Goal: Task Accomplishment & Management: Complete application form

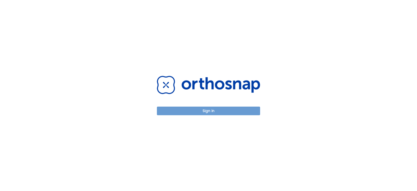
click at [212, 111] on button "Sign in" at bounding box center [208, 110] width 103 height 9
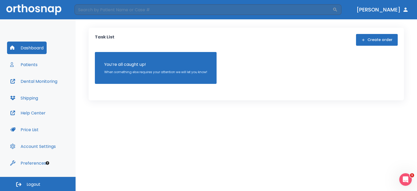
click at [369, 39] on button "Create order" at bounding box center [377, 40] width 42 height 12
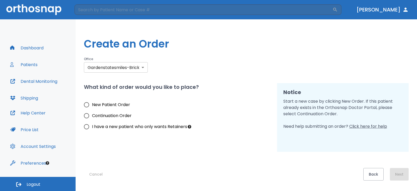
click at [112, 65] on body "​ [PERSON_NAME] Dashboard Patients Dental Monitoring Shipping Help Center Price…" at bounding box center [208, 95] width 417 height 191
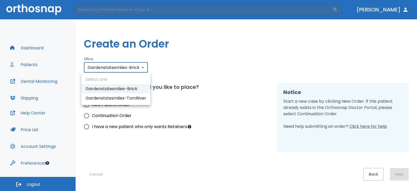
click at [120, 97] on li "Gardenststesmiles-TomRiver" at bounding box center [115, 97] width 69 height 9
type input "3308"
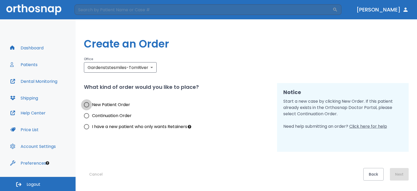
click at [87, 105] on input "New Patient Order" at bounding box center [86, 104] width 11 height 11
radio input "true"
click at [395, 172] on button "Next" at bounding box center [399, 174] width 19 height 13
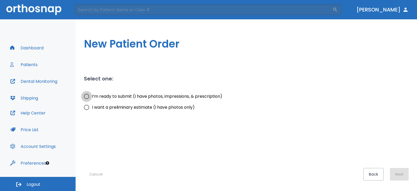
click at [88, 98] on input "I’m ready to submit (I have photos, impressions, & prescription)" at bounding box center [86, 96] width 11 height 11
radio input "true"
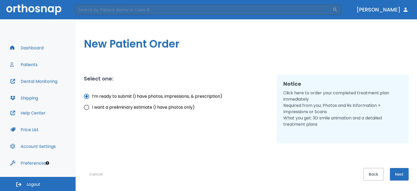
click at [397, 169] on button "Next" at bounding box center [399, 174] width 19 height 13
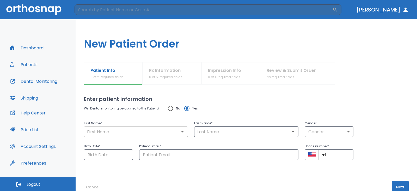
click at [122, 136] on div "​" at bounding box center [136, 131] width 104 height 10
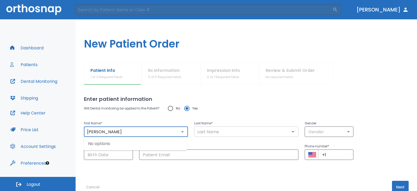
type input "[PERSON_NAME]"
click at [203, 130] on input "text" at bounding box center [246, 131] width 101 height 7
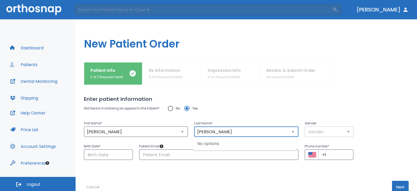
type input "[PERSON_NAME]"
click at [322, 132] on body "​ [PERSON_NAME] Dashboard Patients Dental Monitoring Shipping Help Center Price…" at bounding box center [208, 95] width 417 height 191
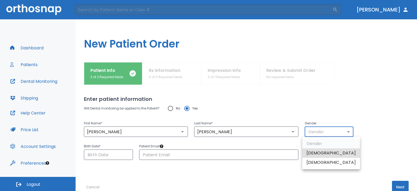
click at [317, 162] on li "[DEMOGRAPHIC_DATA]" at bounding box center [331, 161] width 58 height 9
type input "0"
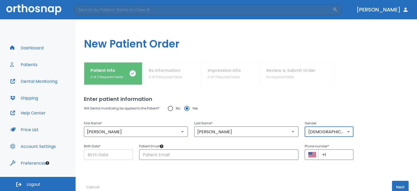
click at [109, 155] on input "Choose date" at bounding box center [108, 154] width 49 height 10
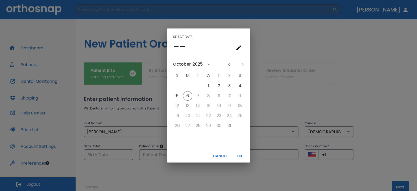
click at [204, 64] on button "calendar view is open, switch to year view" at bounding box center [208, 64] width 9 height 9
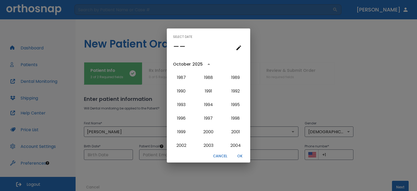
scroll to position [366, 0]
click at [233, 103] on button "1989" at bounding box center [235, 103] width 19 height 9
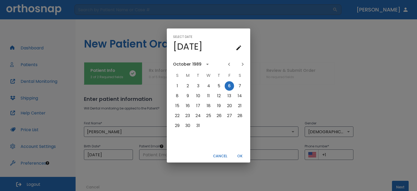
drag, startPoint x: 247, startPoint y: 64, endPoint x: 243, endPoint y: 66, distance: 5.0
click at [247, 64] on div "[DATE]" at bounding box center [208, 64] width 83 height 8
click at [243, 66] on icon "Next month" at bounding box center [243, 64] width 6 height 6
click at [229, 86] on button "1" at bounding box center [229, 85] width 9 height 9
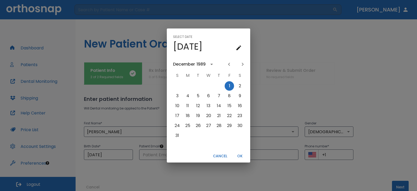
click at [145, 153] on div "Select date Fri, Dec [DATE] S M T W T F S 1 2 3 4 5 6 7 8 9 10 11 12 13 14 15 1…" at bounding box center [208, 95] width 417 height 191
type input "[DATE]"
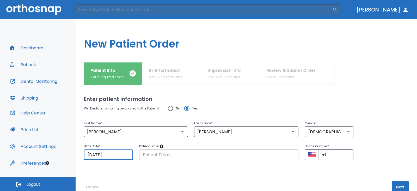
click at [146, 155] on input "text" at bounding box center [218, 154] width 159 height 10
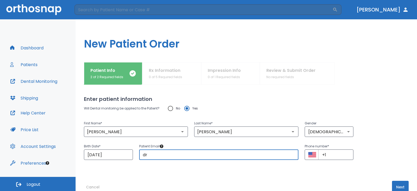
type input "d"
type input "[EMAIL_ADDRESS][DOMAIN_NAME]"
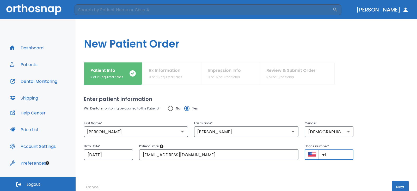
click at [328, 156] on input "+1" at bounding box center [335, 154] width 35 height 10
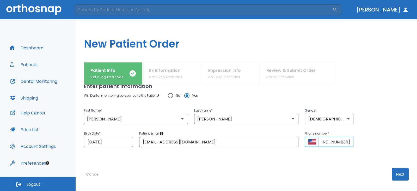
type input "[PHONE_NUMBER]"
click at [392, 172] on button "Next" at bounding box center [400, 174] width 17 height 13
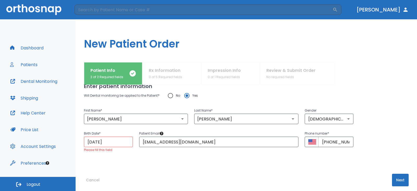
scroll to position [0, 0]
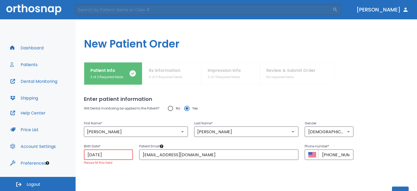
click at [96, 157] on input "[DATE]" at bounding box center [108, 154] width 49 height 10
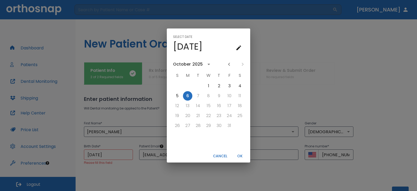
click at [208, 63] on icon "calendar view is open, switch to year view" at bounding box center [209, 64] width 6 height 6
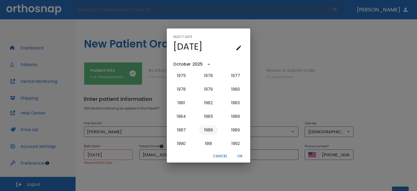
scroll to position [340, 0]
click at [233, 129] on button "1989" at bounding box center [235, 129] width 19 height 9
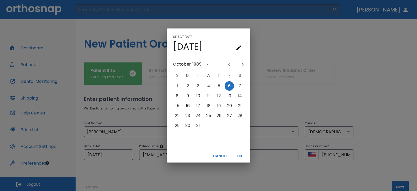
click at [243, 65] on icon "Next month" at bounding box center [243, 64] width 2 height 3
click at [243, 66] on icon "Next month" at bounding box center [243, 64] width 6 height 6
click at [229, 85] on button "1" at bounding box center [229, 85] width 9 height 9
type input "[DATE]"
click at [239, 154] on button "OK" at bounding box center [239, 155] width 17 height 9
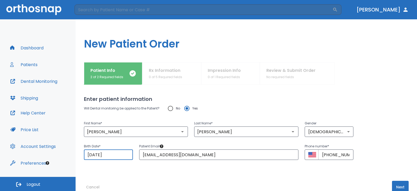
click at [253, 171] on div "Enter patient information Will Dental monitoring be applied to the Patient? No …" at bounding box center [246, 137] width 325 height 106
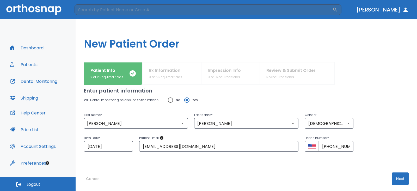
scroll to position [13, 0]
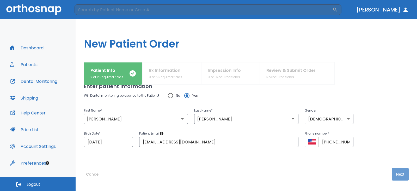
click at [396, 175] on button "Next" at bounding box center [400, 174] width 17 height 13
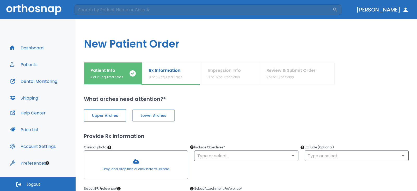
click at [113, 118] on button "Upper Arches" at bounding box center [105, 115] width 42 height 13
click at [159, 115] on span "Lower Arches" at bounding box center [152, 115] width 31 height 5
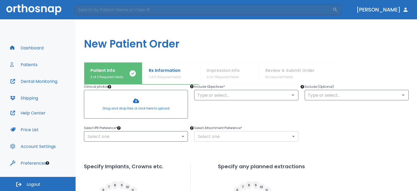
scroll to position [52, 0]
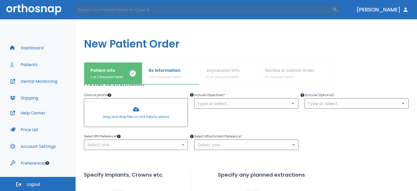
click at [138, 111] on div at bounding box center [135, 112] width 103 height 28
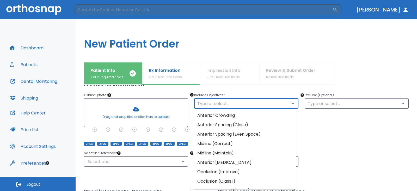
click at [254, 103] on input "text" at bounding box center [246, 103] width 101 height 7
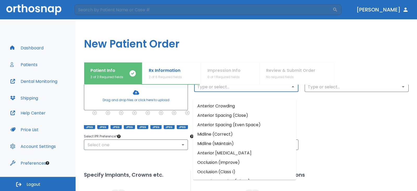
scroll to position [78, 0]
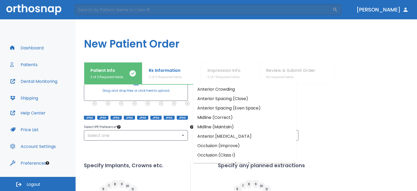
click at [234, 89] on li "Anterior Crowding" at bounding box center [244, 88] width 103 height 9
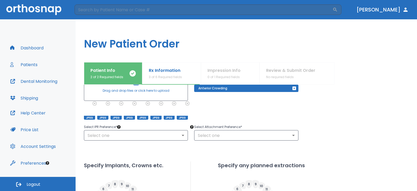
click at [318, 103] on div "Exclude (Optional) ​" at bounding box center [353, 89] width 110 height 60
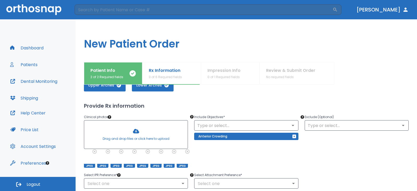
scroll to position [26, 0]
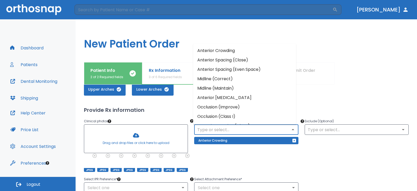
click at [273, 128] on input "text" at bounding box center [246, 129] width 101 height 7
drag, startPoint x: 292, startPoint y: 75, endPoint x: 293, endPoint y: 79, distance: 4.2
click at [293, 79] on ul "Anterior Crowding Anterior Spacing (Close) Anterior Spacing (Even Space) Midlin…" at bounding box center [244, 84] width 103 height 80
click at [266, 77] on li "Midline (Correct)" at bounding box center [244, 78] width 103 height 9
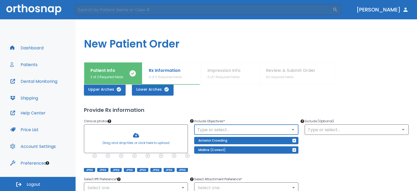
click at [292, 128] on icon "Open" at bounding box center [293, 129] width 6 height 6
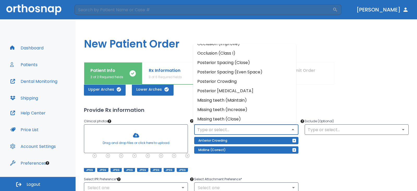
scroll to position [65, 0]
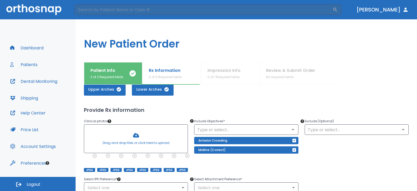
click at [334, 155] on div "Exclude (Optional) ​" at bounding box center [353, 142] width 110 height 60
click at [402, 130] on icon "Open" at bounding box center [403, 129] width 6 height 6
click at [356, 155] on div "Exclude (Optional) ​" at bounding box center [353, 142] width 110 height 60
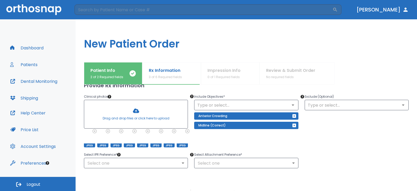
scroll to position [78, 0]
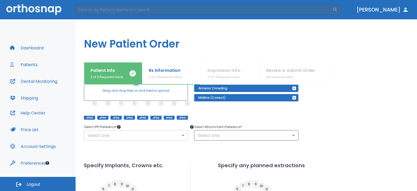
click at [185, 133] on body "​ [PERSON_NAME] Dashboard Patients Dental Monitoring Shipping Help Center Price…" at bounding box center [208, 95] width 417 height 191
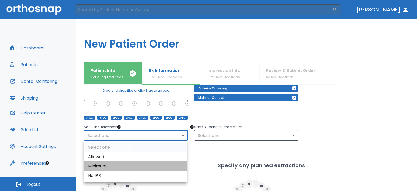
click at [108, 167] on li "Minimum" at bounding box center [135, 165] width 103 height 9
type input "2"
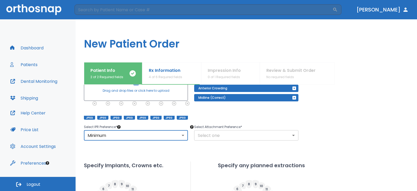
click at [292, 137] on body "​ [PERSON_NAME] Dashboard Patients Dental Monitoring Shipping Help Center Price…" at bounding box center [208, 95] width 417 height 191
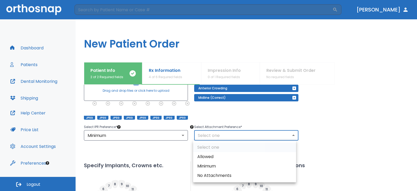
drag, startPoint x: 235, startPoint y: 160, endPoint x: 261, endPoint y: 155, distance: 26.8
click at [236, 160] on li "Allowed" at bounding box center [244, 156] width 103 height 9
type input "1"
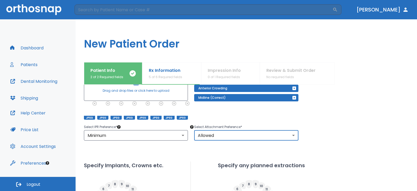
click at [360, 119] on div "Exclude (Optional) ​" at bounding box center [353, 89] width 110 height 60
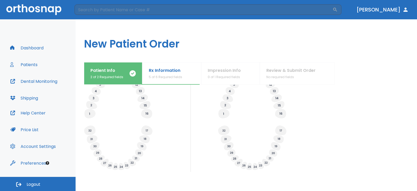
scroll to position [212, 0]
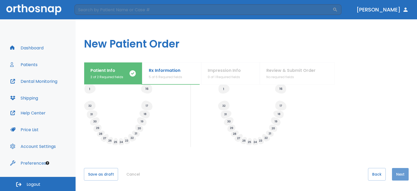
click at [395, 171] on button "Next" at bounding box center [400, 174] width 17 height 13
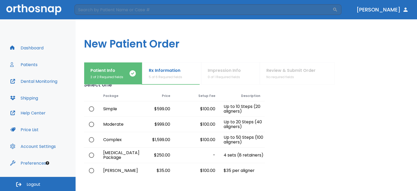
scroll to position [0, 0]
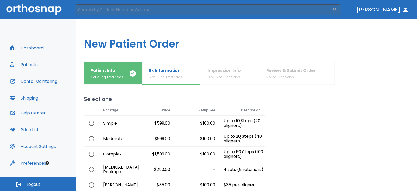
click at [91, 124] on input "radio" at bounding box center [91, 123] width 11 height 11
radio input "true"
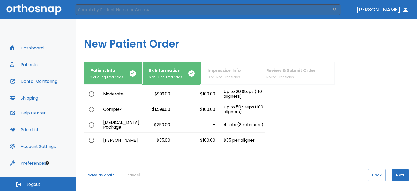
scroll to position [45, 0]
click at [393, 173] on button "Next" at bounding box center [400, 174] width 17 height 13
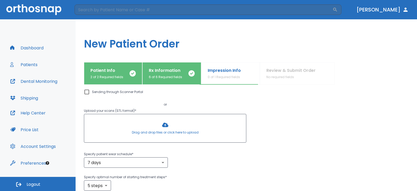
scroll to position [0, 0]
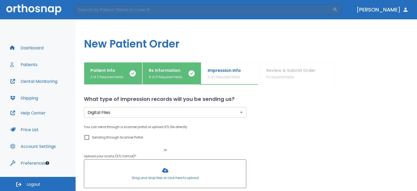
click at [164, 172] on div at bounding box center [165, 173] width 162 height 28
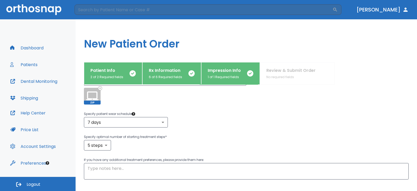
scroll to position [104, 0]
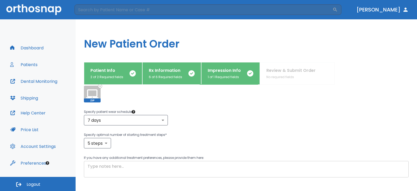
click at [139, 167] on textarea at bounding box center [246, 169] width 317 height 12
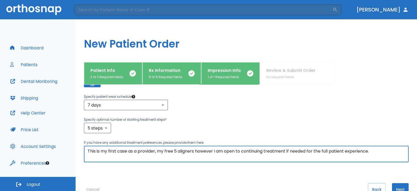
scroll to position [134, 0]
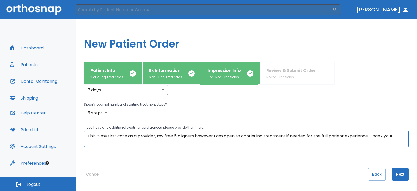
type textarea "This is my first case as a provider, my free 5 aligners however I am open to co…"
click at [396, 176] on button "Next" at bounding box center [400, 174] width 17 height 13
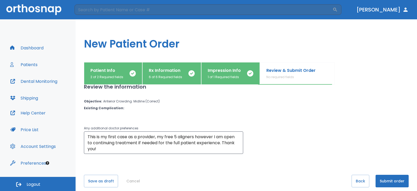
scroll to position [15, 0]
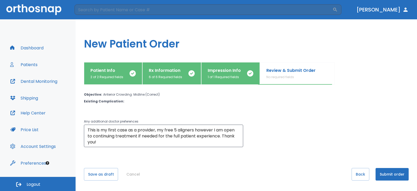
click at [380, 174] on button "Submit order" at bounding box center [392, 174] width 33 height 13
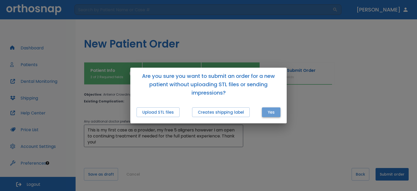
click at [271, 112] on button "Yes" at bounding box center [271, 112] width 19 height 10
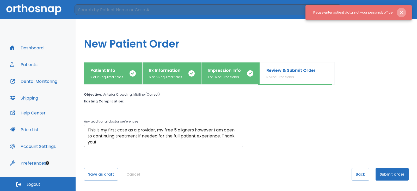
click at [402, 13] on icon "Close notification" at bounding box center [401, 12] width 3 height 3
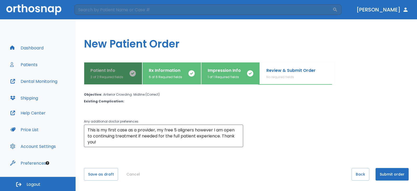
click at [113, 69] on p "Patient Info" at bounding box center [106, 70] width 33 height 6
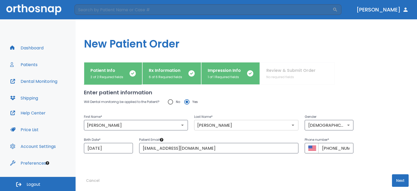
scroll to position [13, 0]
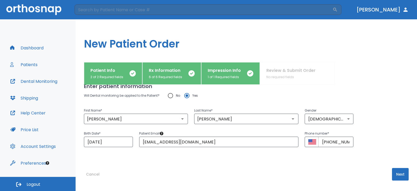
click at [164, 73] on p "Rx Information" at bounding box center [165, 70] width 33 height 6
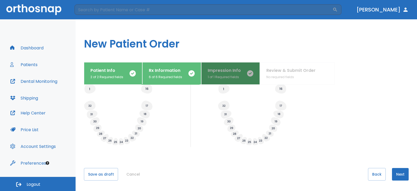
click at [224, 75] on p "1 of 1 Required fields" at bounding box center [224, 77] width 33 height 5
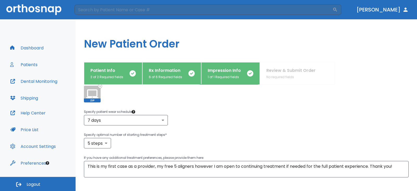
scroll to position [78, 0]
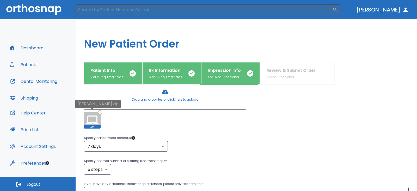
click at [100, 112] on icon at bounding box center [99, 111] width 3 height 3
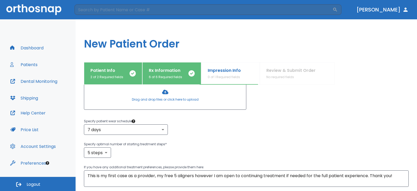
click at [159, 99] on div at bounding box center [165, 95] width 162 height 28
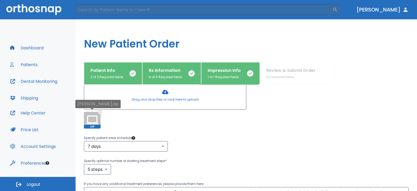
click at [100, 111] on div "[PERSON_NAME].zip" at bounding box center [97, 106] width 45 height 12
click at [100, 112] on icon at bounding box center [100, 112] width 4 height 4
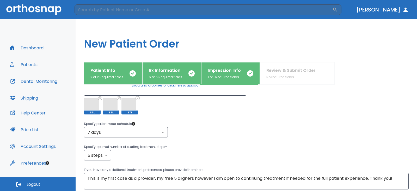
scroll to position [82, 0]
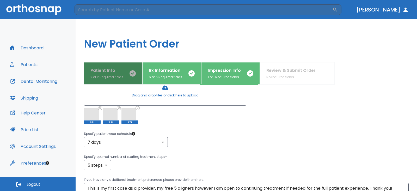
click at [105, 72] on p "Patient Info" at bounding box center [106, 70] width 33 height 6
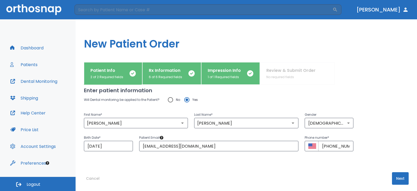
scroll to position [13, 0]
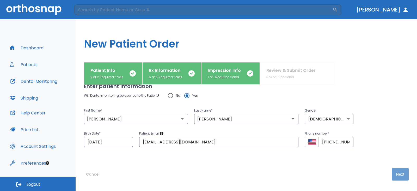
click at [395, 174] on button "Next" at bounding box center [400, 174] width 17 height 13
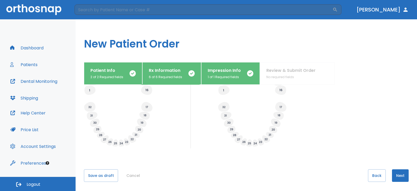
scroll to position [212, 0]
click at [392, 172] on button "Next" at bounding box center [400, 174] width 17 height 13
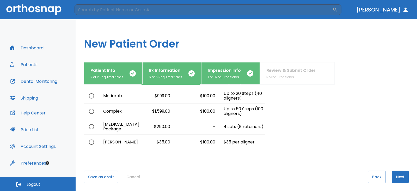
scroll to position [45, 0]
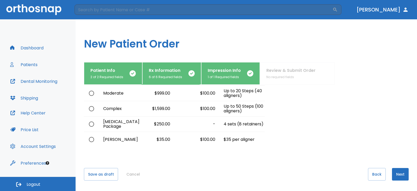
click at [394, 172] on button "Next" at bounding box center [400, 174] width 17 height 13
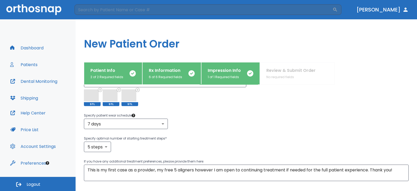
scroll to position [130, 0]
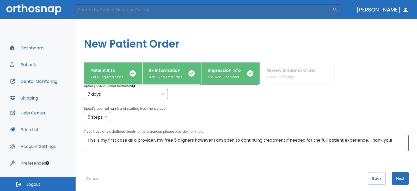
click at [393, 176] on button "Next" at bounding box center [400, 178] width 17 height 13
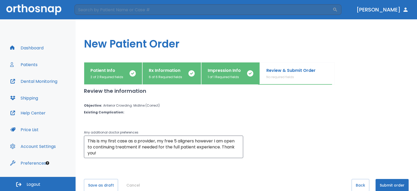
scroll to position [15, 0]
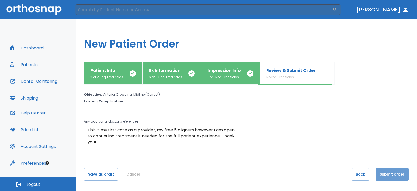
click at [383, 171] on button "Submit order" at bounding box center [392, 174] width 33 height 13
click at [386, 174] on button "Submit order" at bounding box center [392, 174] width 33 height 13
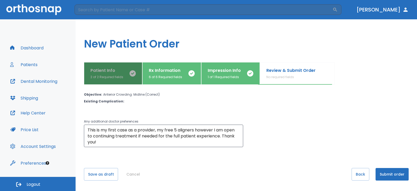
click at [105, 72] on p "Patient Info" at bounding box center [106, 70] width 33 height 6
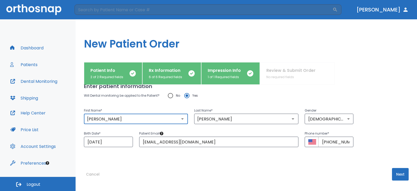
click at [101, 119] on input "[PERSON_NAME]" at bounding box center [135, 118] width 101 height 7
click at [105, 119] on input "[PERSON_NAME]" at bounding box center [135, 118] width 101 height 7
click at [290, 118] on icon "Open" at bounding box center [293, 118] width 6 height 6
type input "N"
click at [372, 83] on div at bounding box center [372, 73] width 74 height 22
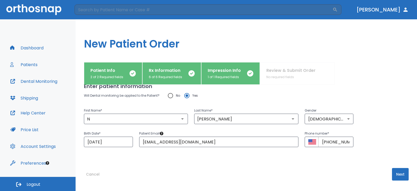
click at [394, 172] on button "Next" at bounding box center [400, 174] width 17 height 13
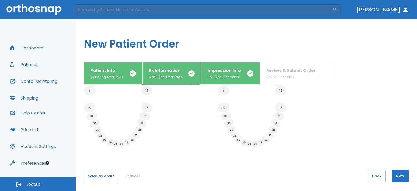
scroll to position [212, 0]
click at [394, 174] on button "Next" at bounding box center [400, 174] width 17 height 13
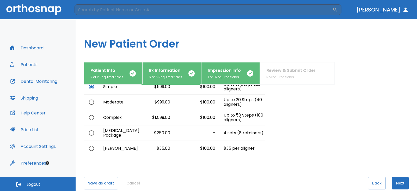
scroll to position [45, 0]
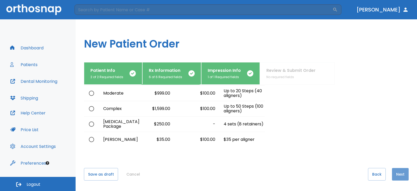
click at [394, 174] on button "Next" at bounding box center [400, 174] width 17 height 13
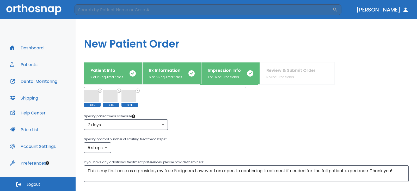
scroll to position [134, 0]
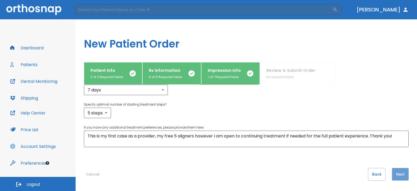
click at [394, 172] on button "Next" at bounding box center [400, 174] width 17 height 13
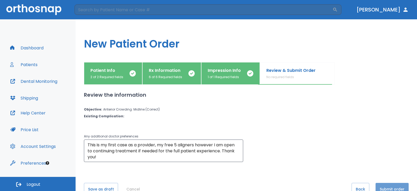
click at [384, 185] on button "Submit order" at bounding box center [392, 188] width 33 height 13
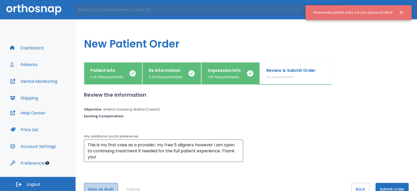
click at [98, 187] on button "Save as draft" at bounding box center [101, 188] width 34 height 13
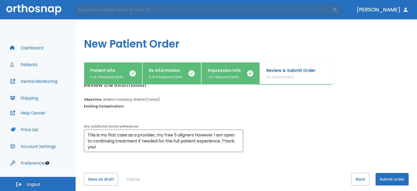
scroll to position [15, 0]
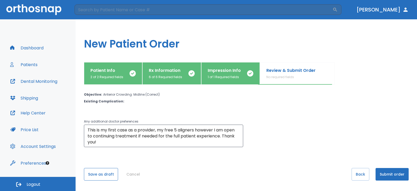
click at [99, 177] on button "Save as draft" at bounding box center [101, 174] width 34 height 13
